Goal: Task Accomplishment & Management: Manage account settings

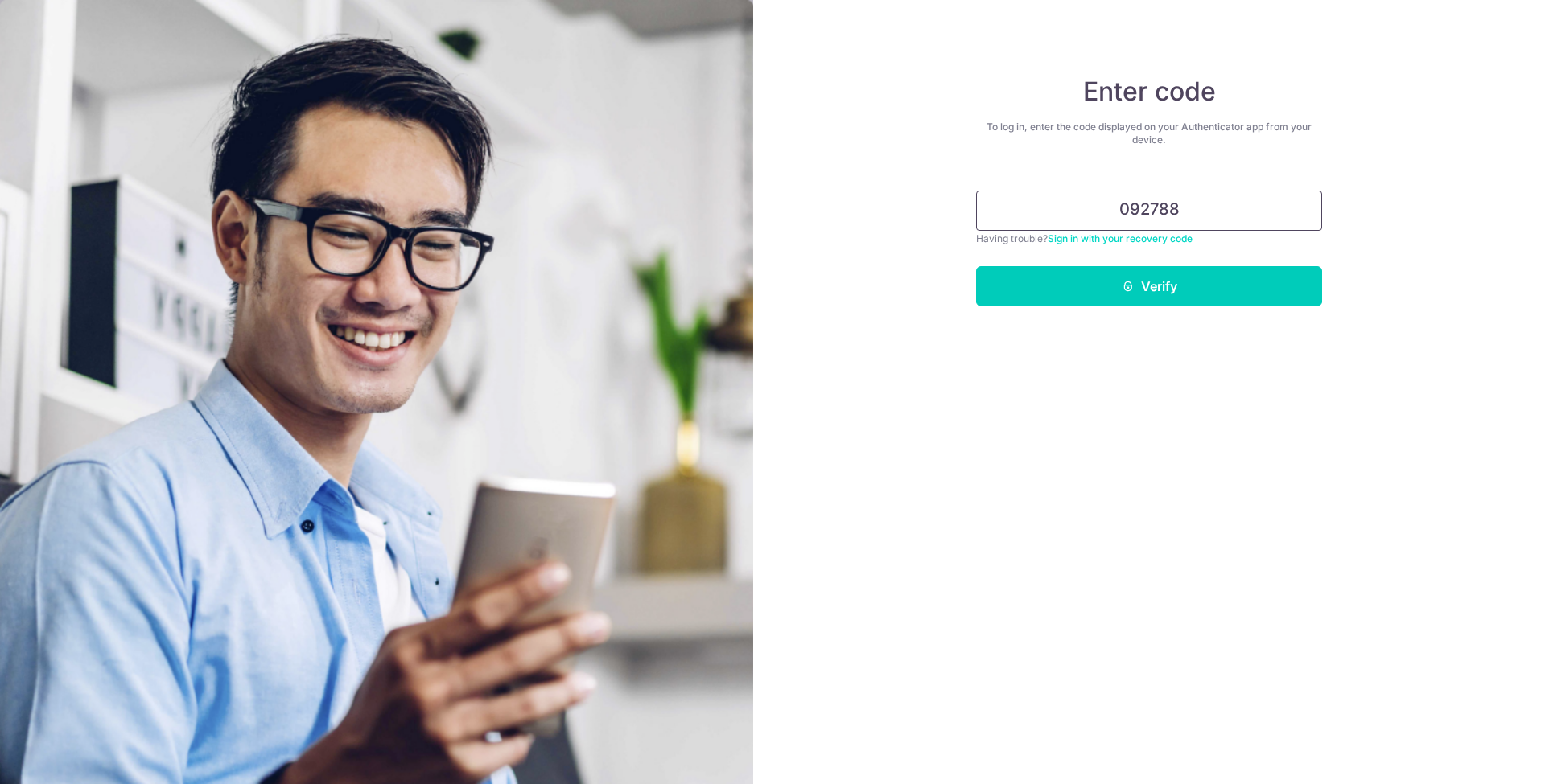
type input "092788"
click at [1150, 286] on button "Verify" at bounding box center [1149, 286] width 346 height 41
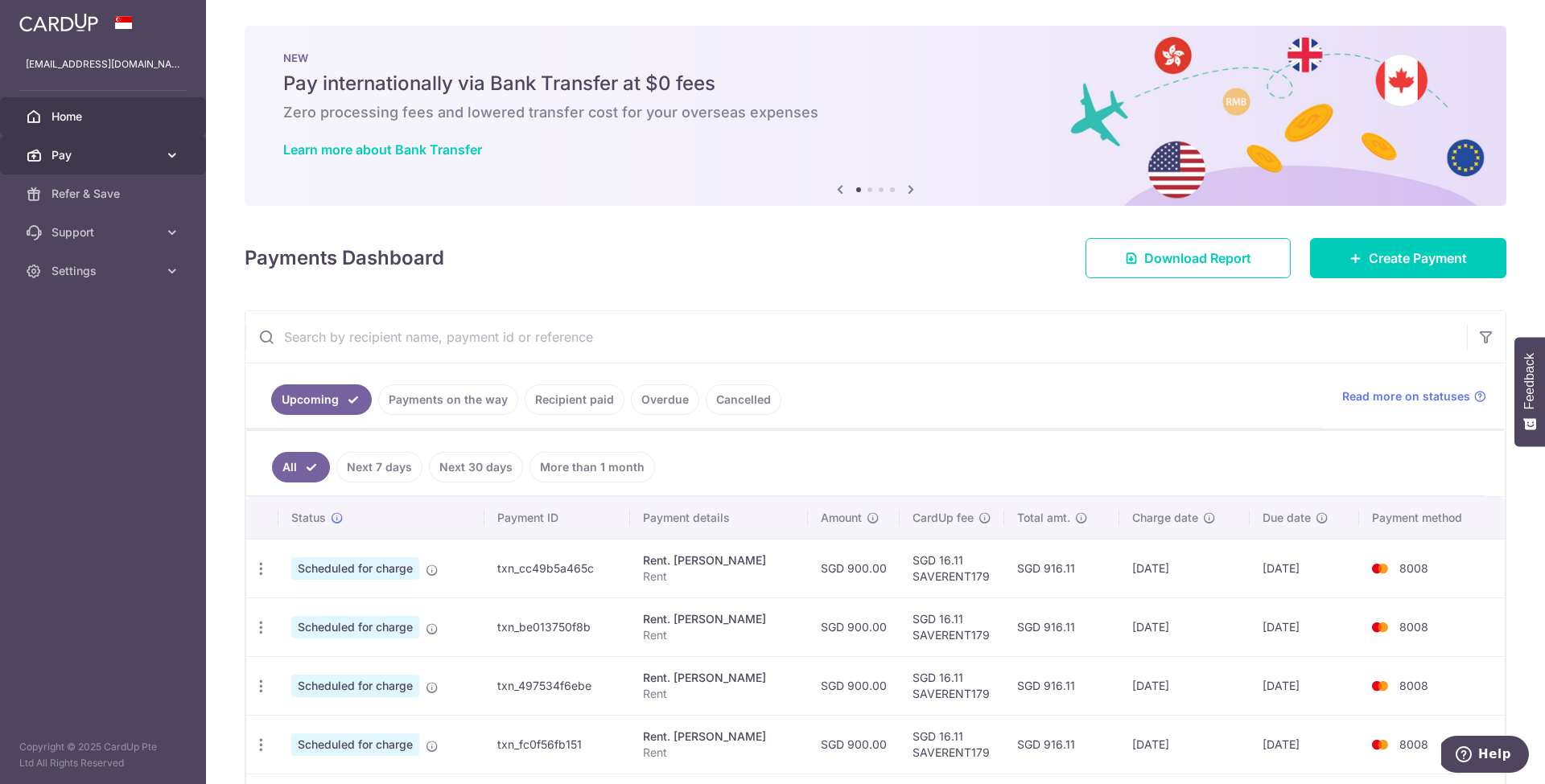
click at [126, 152] on span "Pay" at bounding box center [104, 156] width 106 height 16
click at [702, 289] on div "× Pause Schedule Pause all future payments in this series Pause just this one p…" at bounding box center [876, 392] width 1339 height 784
click at [905, 189] on icon at bounding box center [911, 189] width 19 height 20
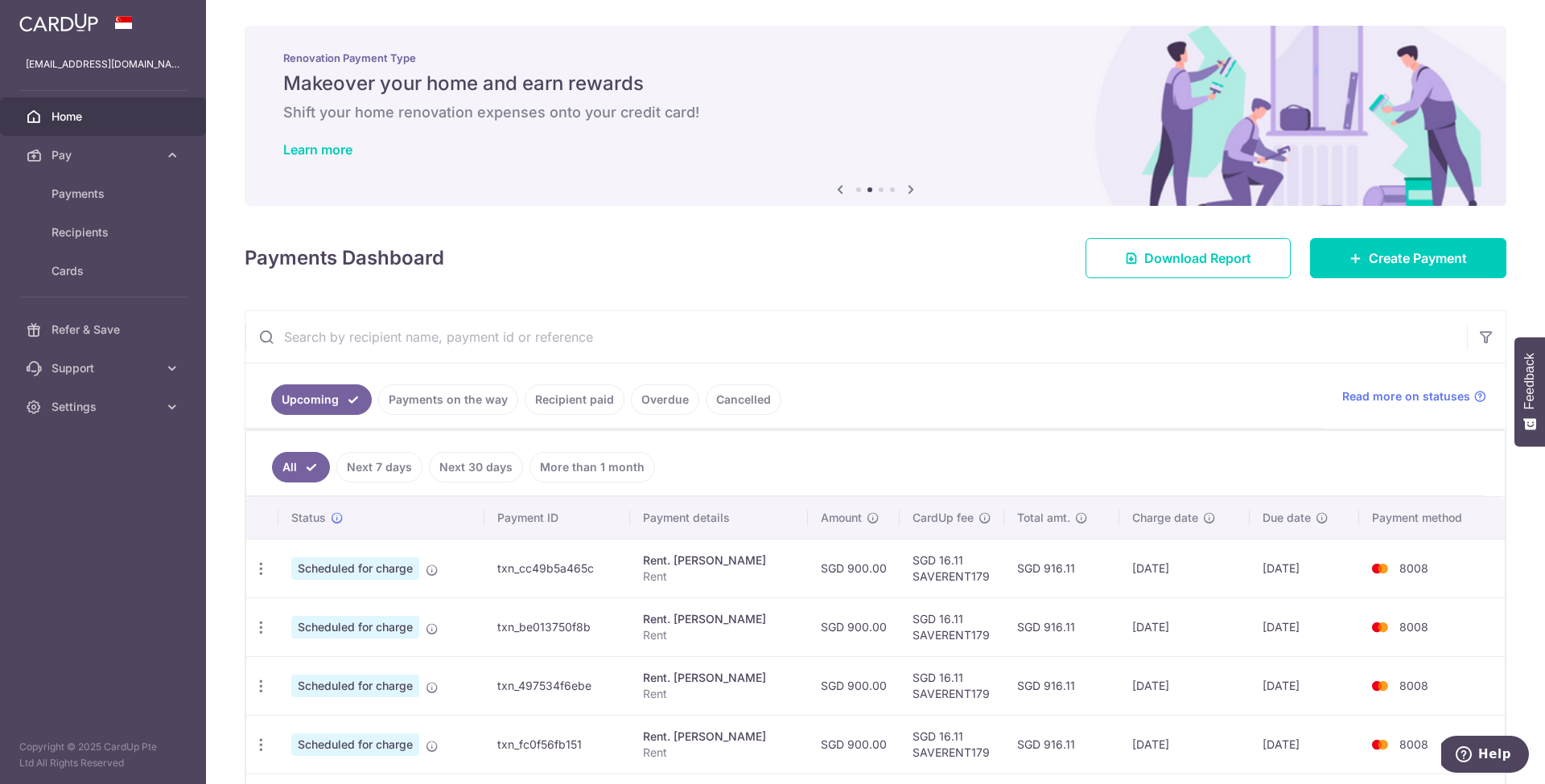
click at [906, 191] on icon at bounding box center [911, 189] width 19 height 20
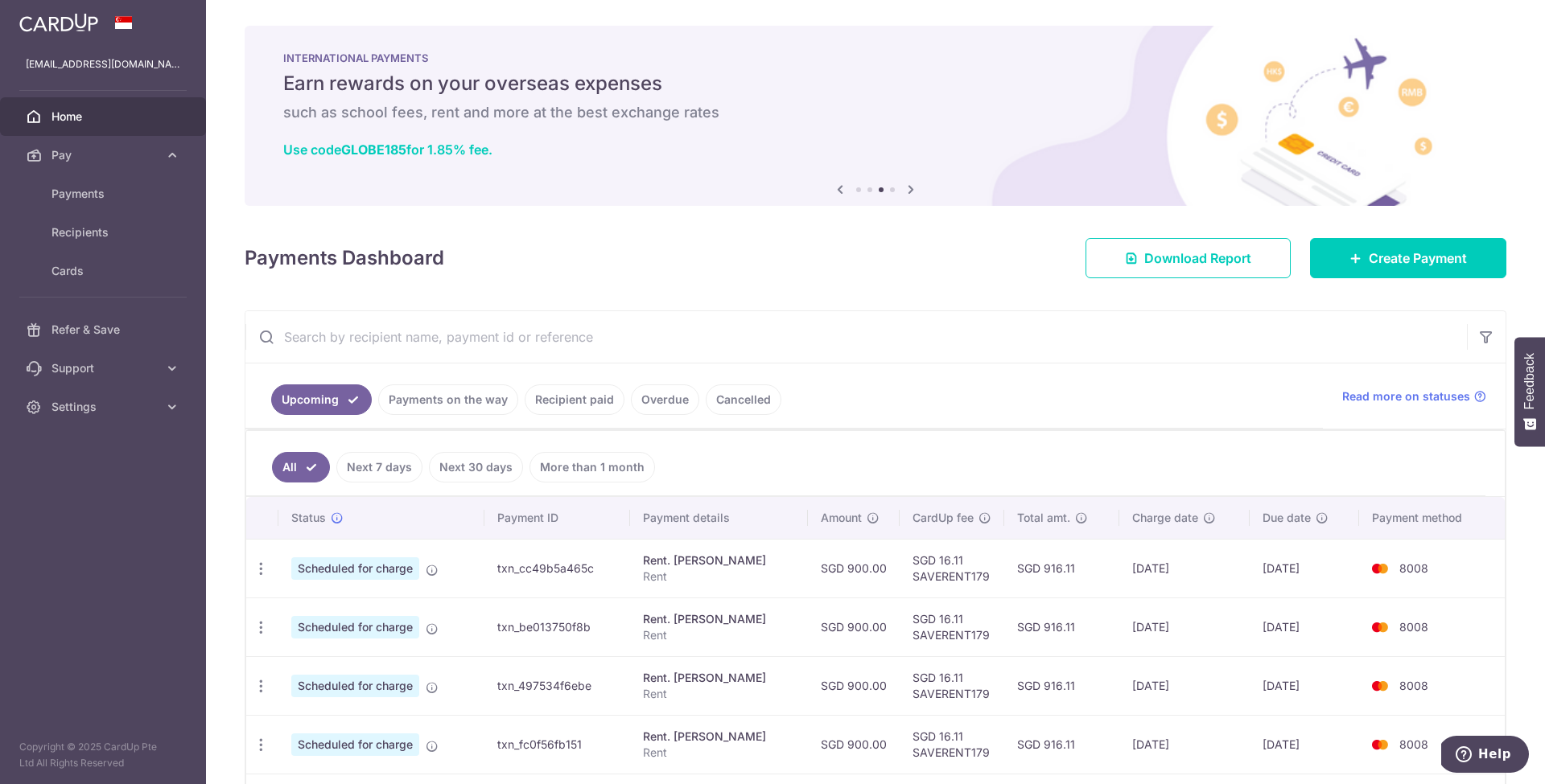
click at [906, 191] on icon at bounding box center [911, 189] width 19 height 20
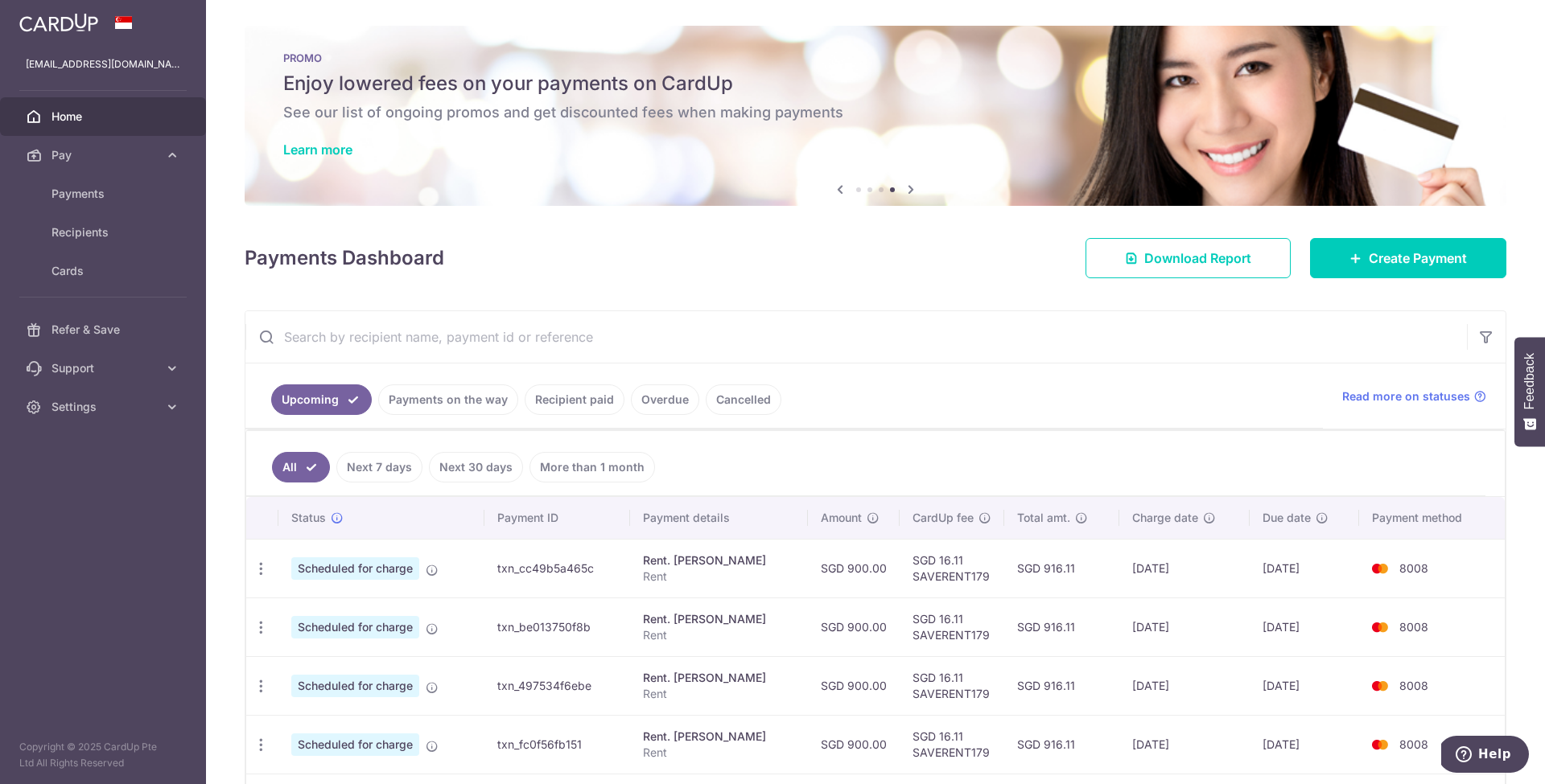
scroll to position [127, 0]
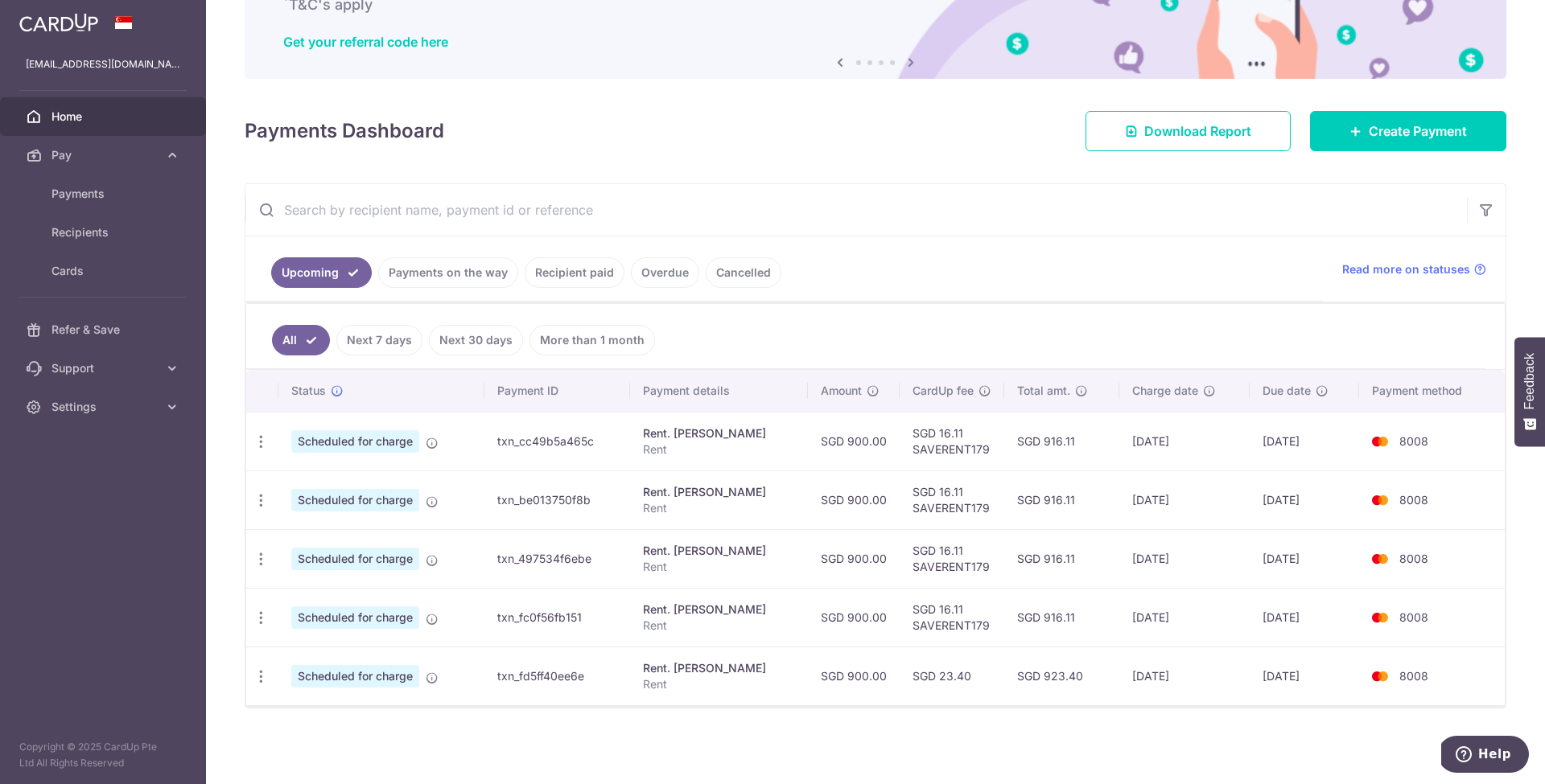
click at [79, 22] on img at bounding box center [58, 23] width 79 height 19
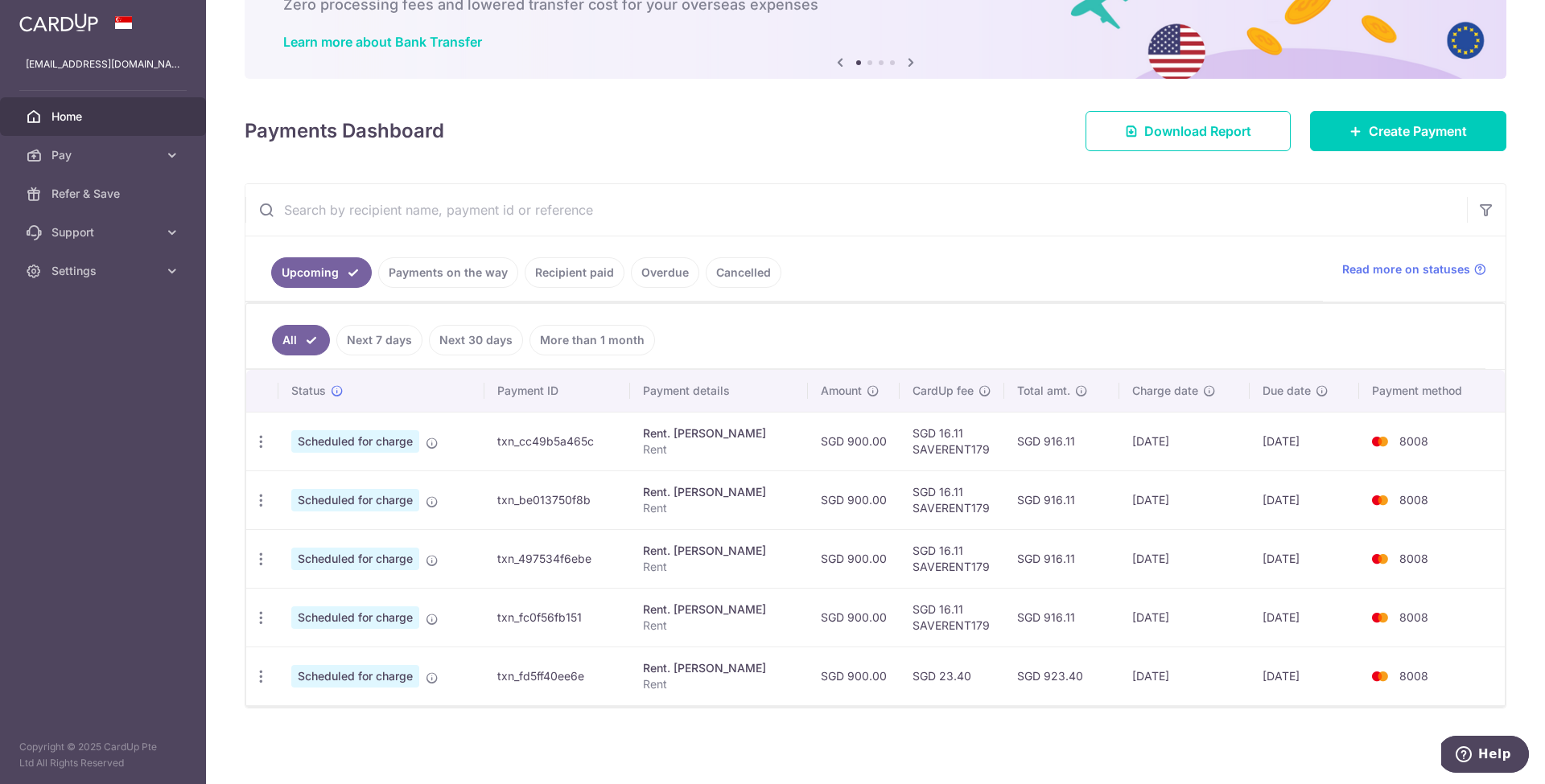
scroll to position [0, 0]
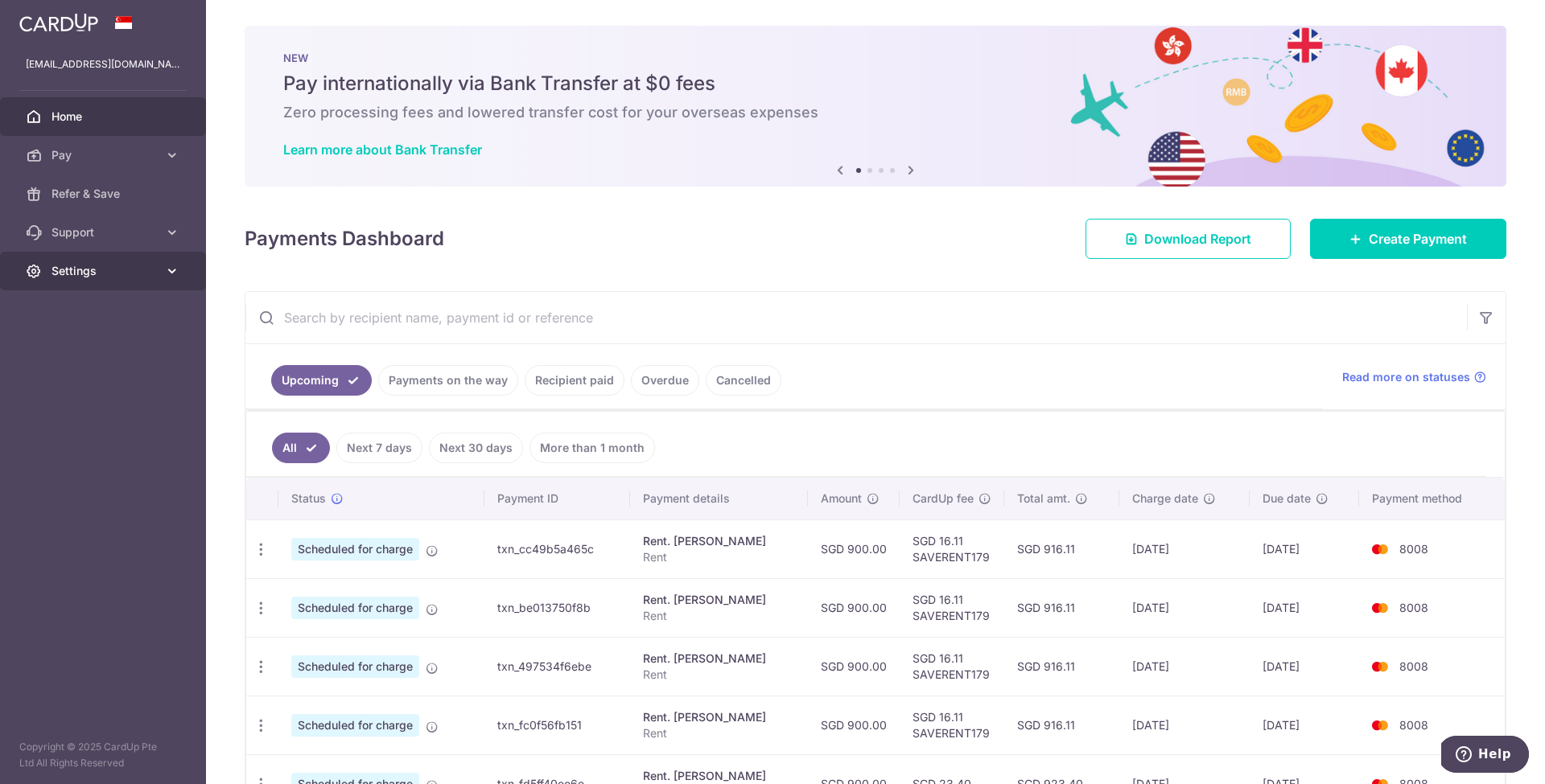
click at [129, 280] on link "Settings" at bounding box center [103, 271] width 206 height 39
click at [112, 317] on span "Account" at bounding box center [104, 309] width 106 height 16
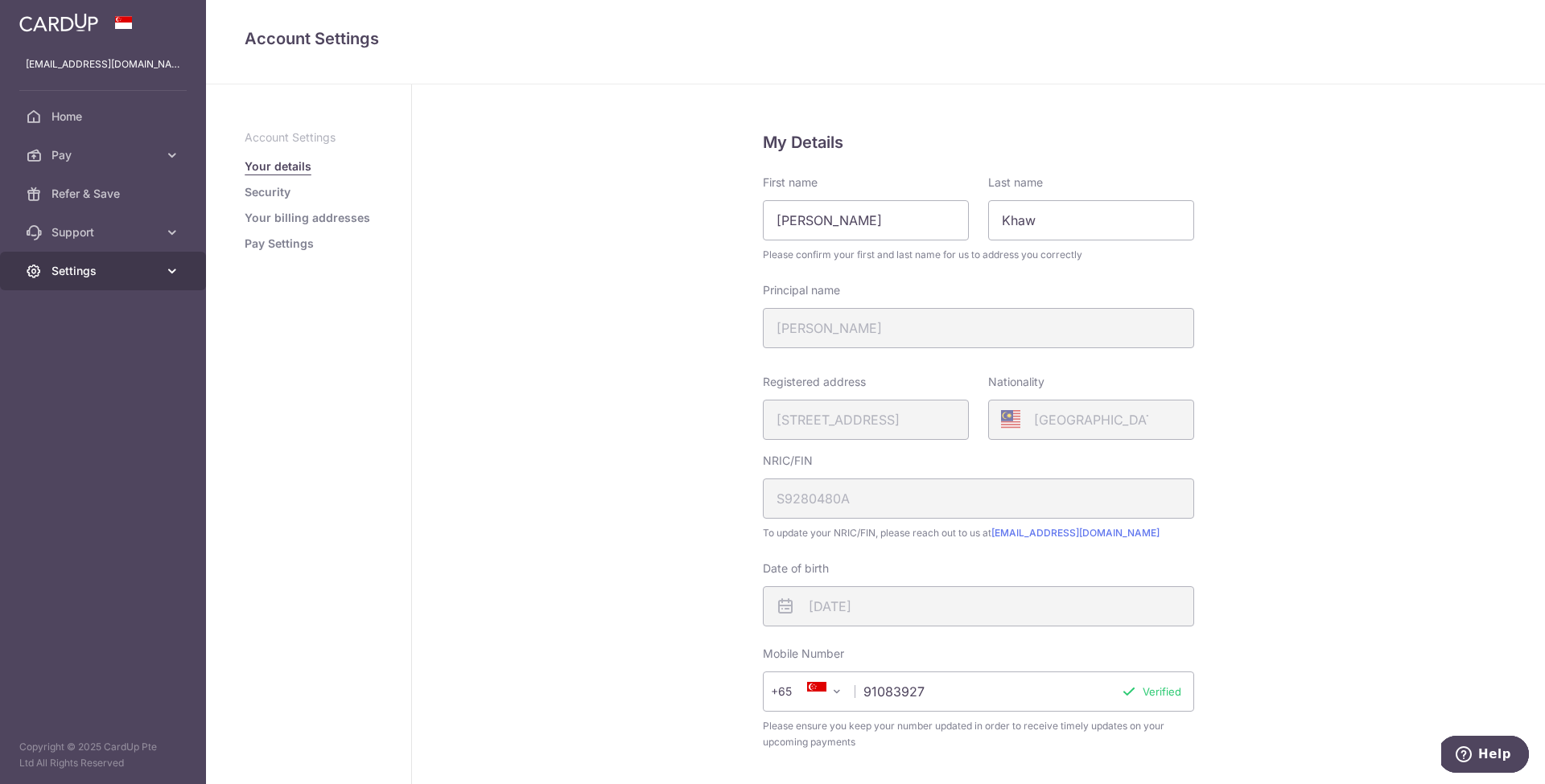
click at [143, 270] on span "Settings" at bounding box center [104, 271] width 106 height 16
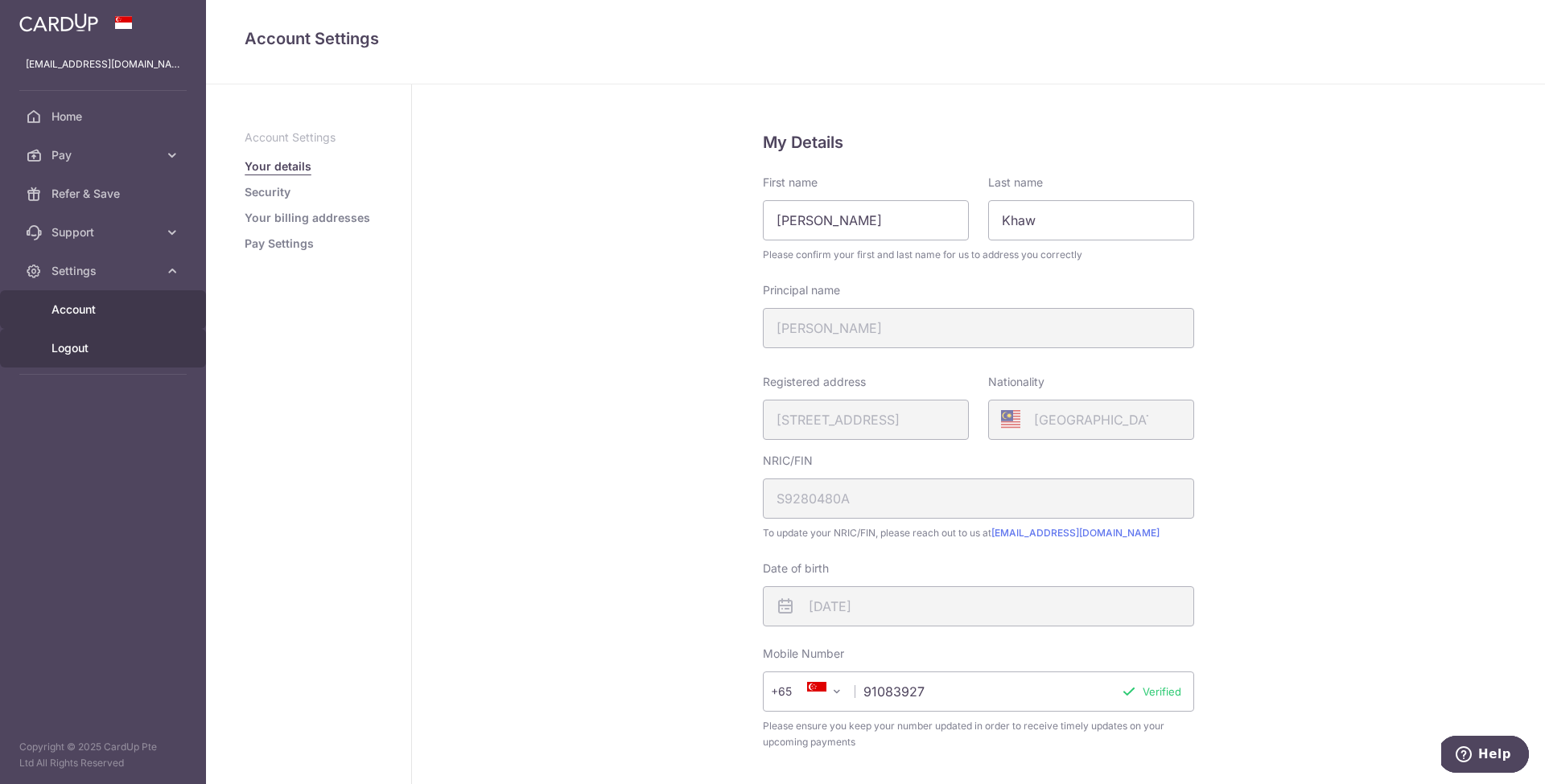
click at [112, 341] on span "Logout" at bounding box center [104, 348] width 106 height 16
